Goal: Book appointment/travel/reservation

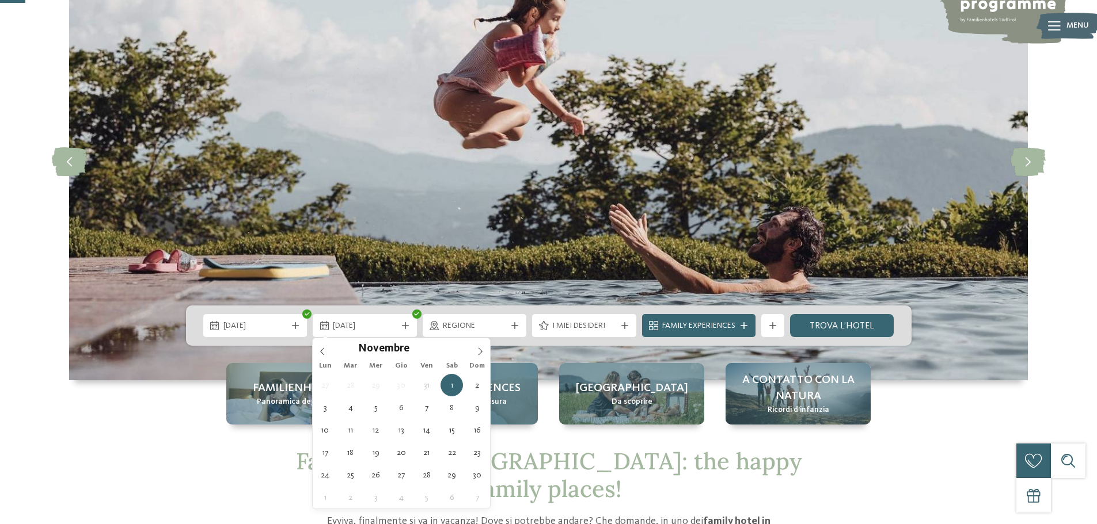
type div "[DATE]"
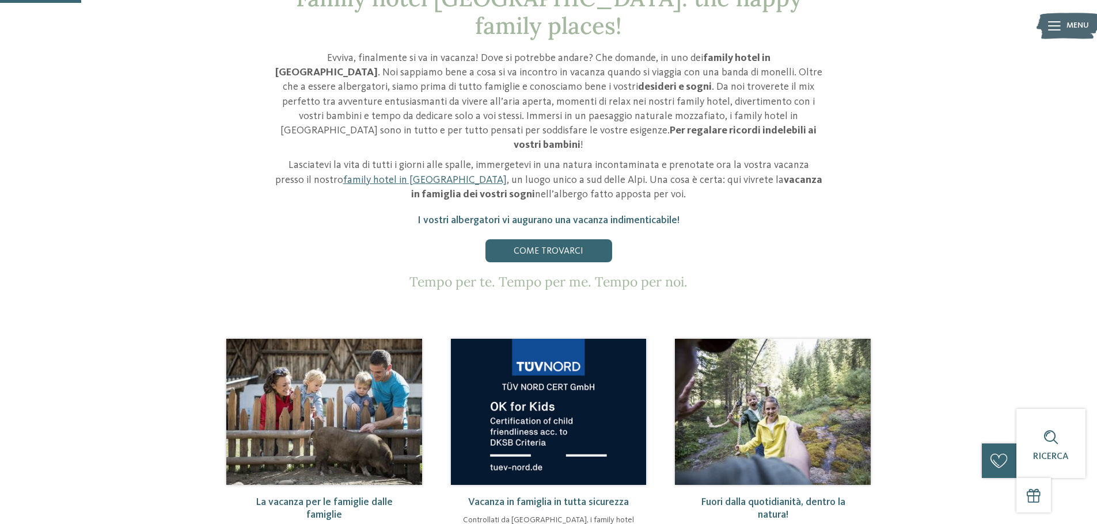
scroll to position [288, 0]
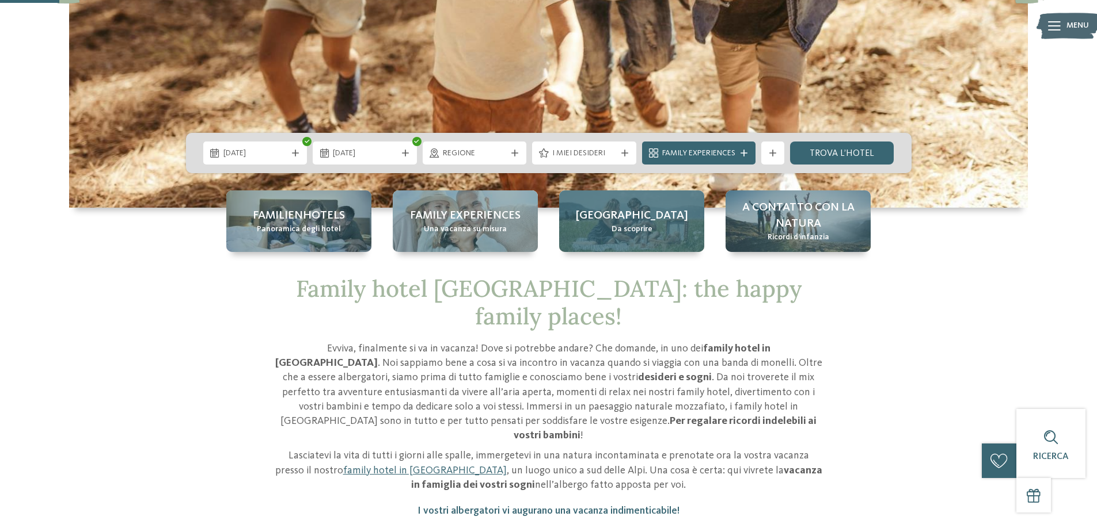
click at [606, 229] on div "Alto Adige Da scoprire" at bounding box center [631, 222] width 145 height 62
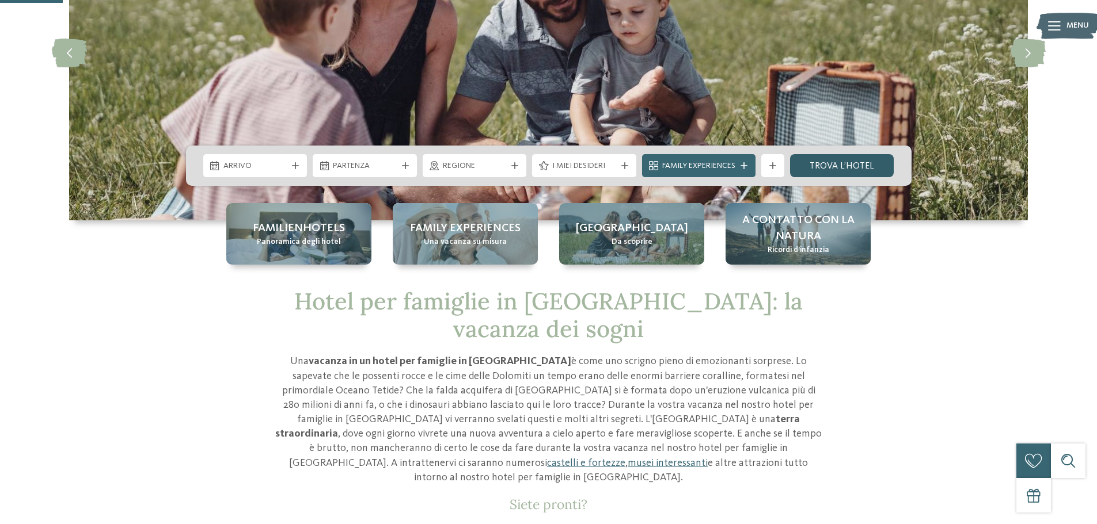
click at [840, 168] on link "trova l’hotel" at bounding box center [842, 165] width 104 height 23
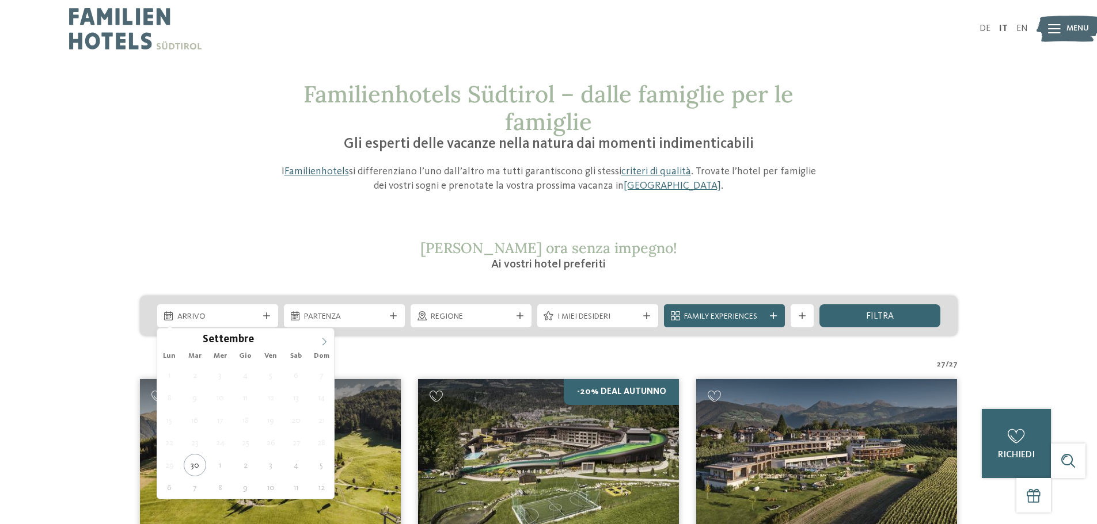
click at [322, 338] on icon at bounding box center [324, 342] width 8 height 8
type div "[DATE]"
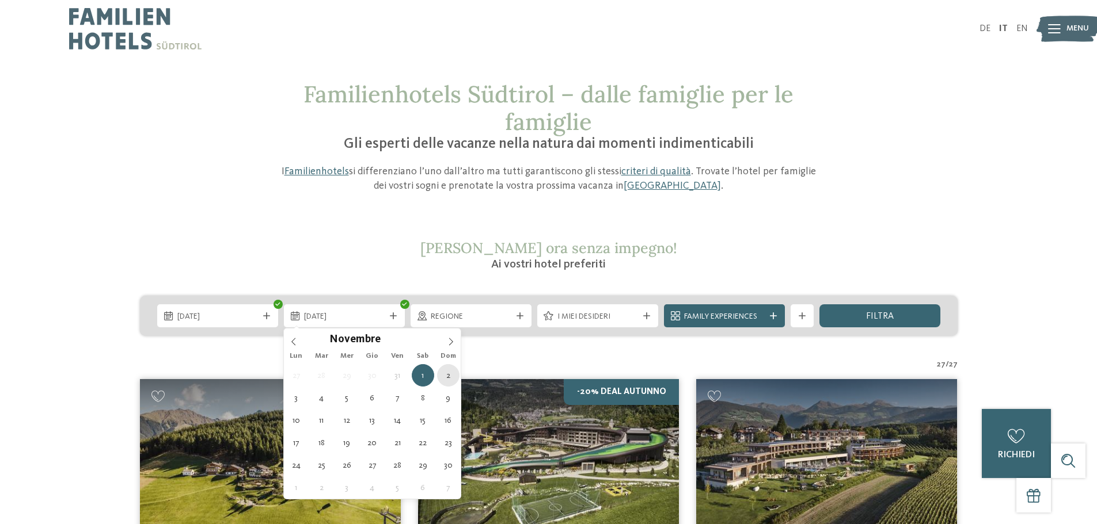
type div "[DATE]"
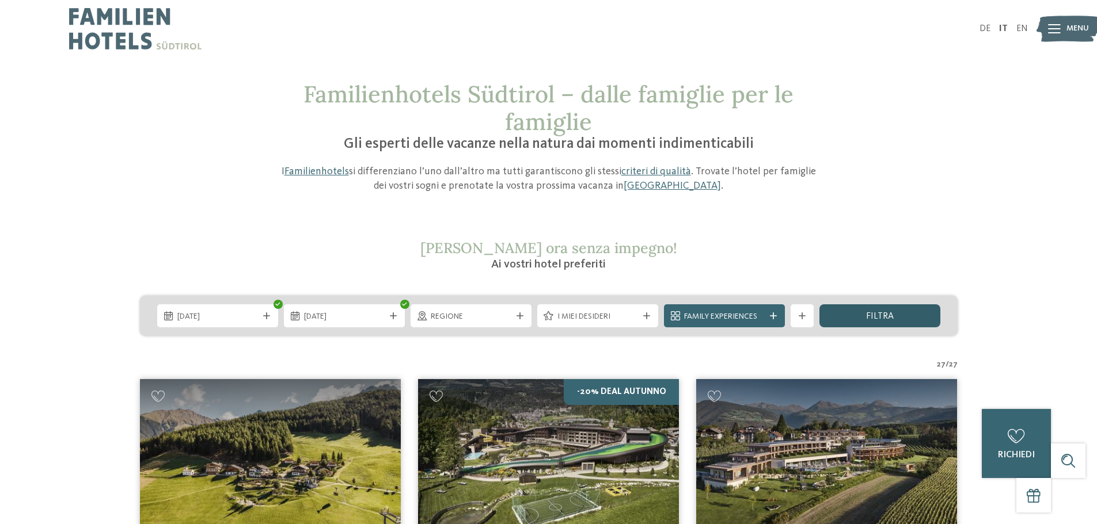
click at [901, 311] on div "filtra" at bounding box center [879, 316] width 121 height 23
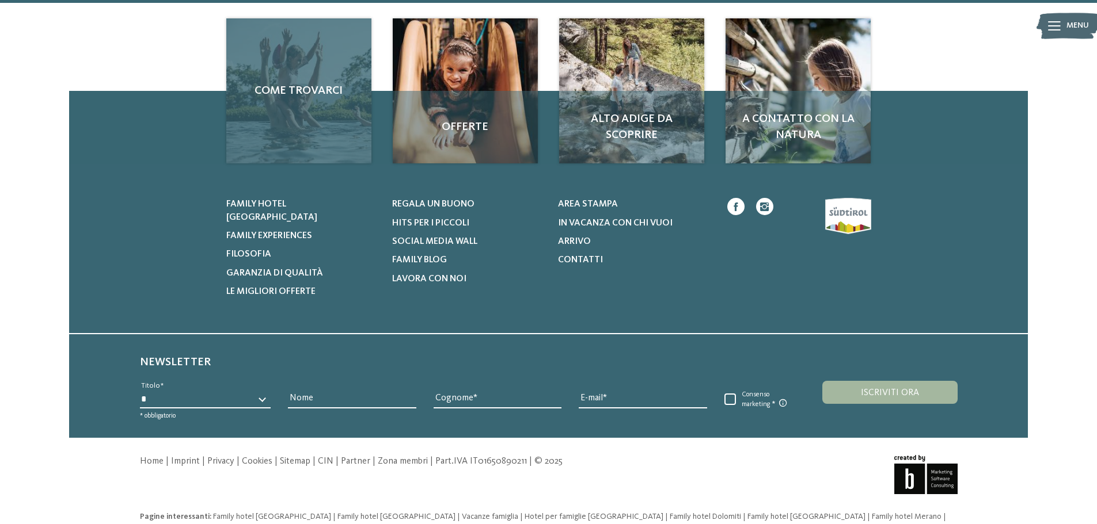
scroll to position [2811, 0]
